Goal: Task Accomplishment & Management: Use online tool/utility

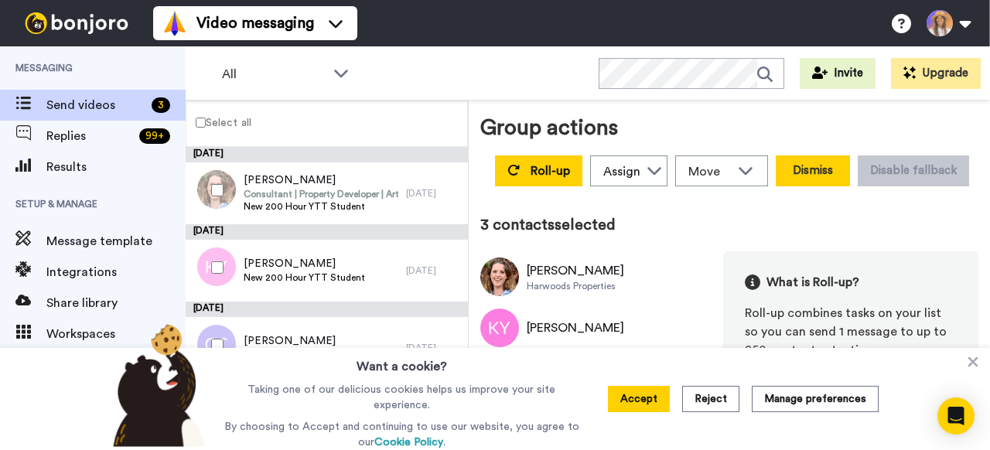
click at [830, 170] on button "Dismiss" at bounding box center [813, 171] width 74 height 31
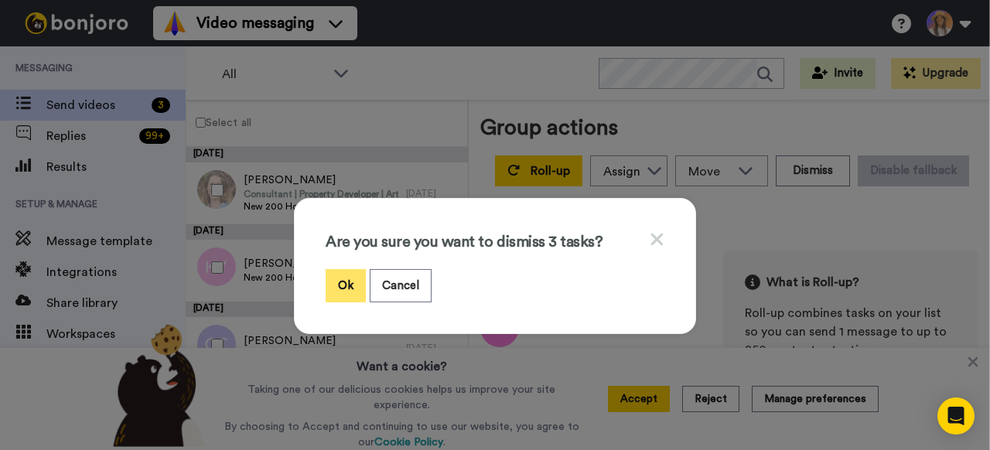
click at [344, 288] on button "Ok" at bounding box center [346, 285] width 40 height 33
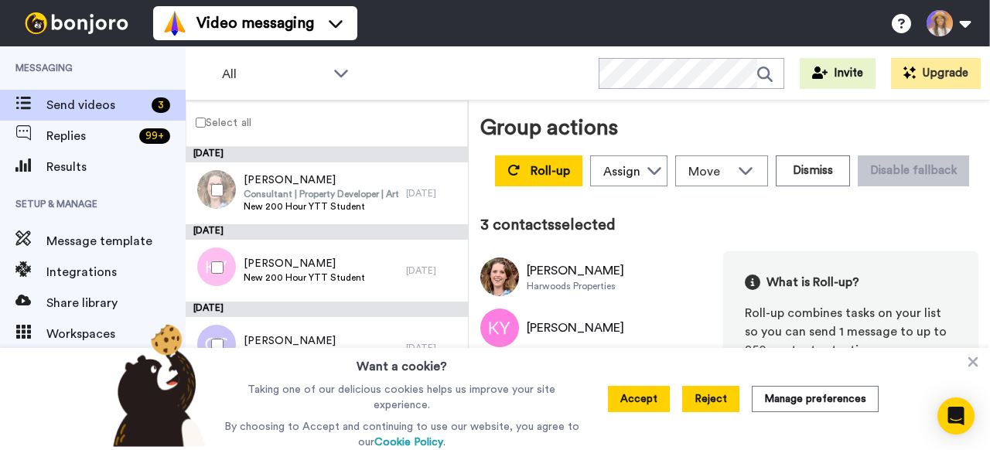
click at [705, 402] on button "Reject" at bounding box center [710, 399] width 57 height 26
